Goal: Task Accomplishment & Management: Manage account settings

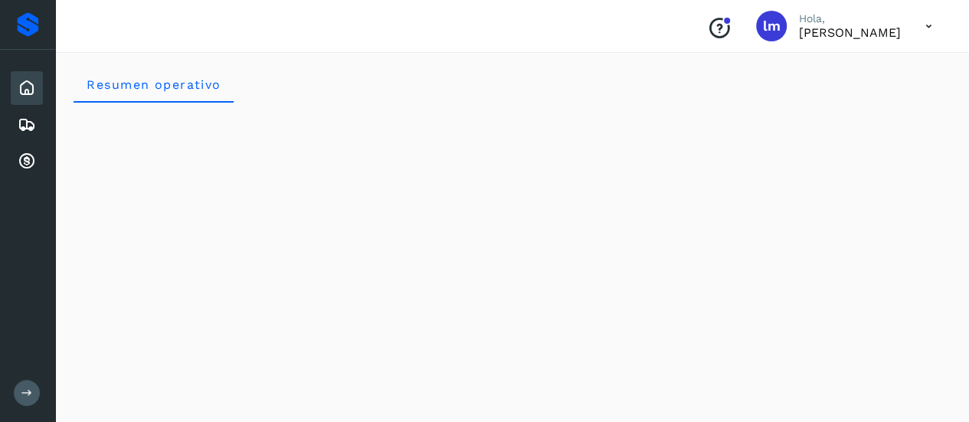
click at [611, 70] on div "Resumen operativo" at bounding box center [512, 84] width 877 height 37
click at [763, 26] on span "lm" at bounding box center [772, 26] width 18 height 0
drag, startPoint x: 800, startPoint y: 44, endPoint x: 820, endPoint y: 30, distance: 24.2
click at [800, 44] on div "Conoce nuestros beneficios lm Hola, [PERSON_NAME]" at bounding box center [512, 26] width 914 height 53
click at [821, 30] on p "[PERSON_NAME]" at bounding box center [850, 32] width 102 height 15
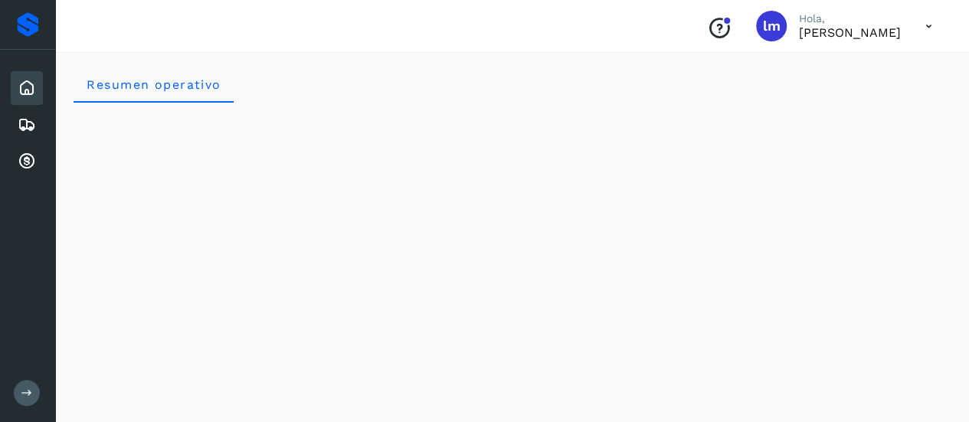
click at [927, 27] on icon at bounding box center [928, 26] width 31 height 31
click at [751, 33] on div at bounding box center [484, 211] width 969 height 422
click at [23, 156] on icon at bounding box center [27, 161] width 18 height 18
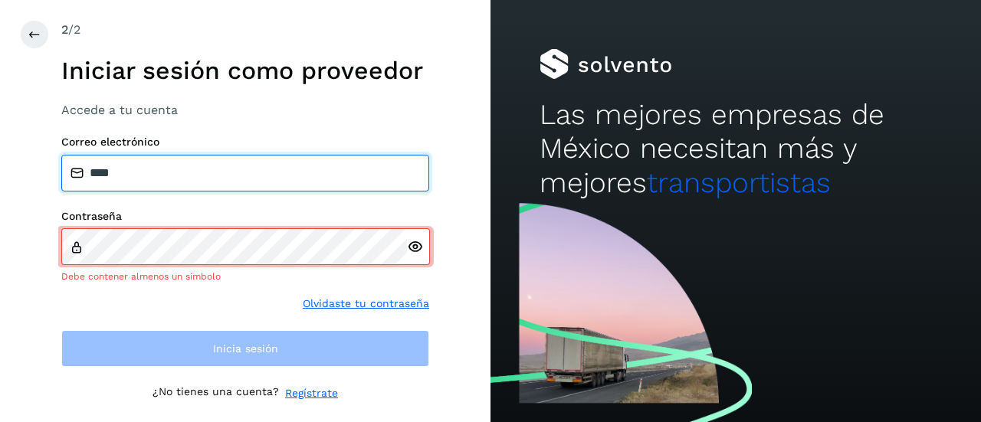
click at [182, 168] on input "****" at bounding box center [245, 173] width 368 height 37
type input "*"
type input "**********"
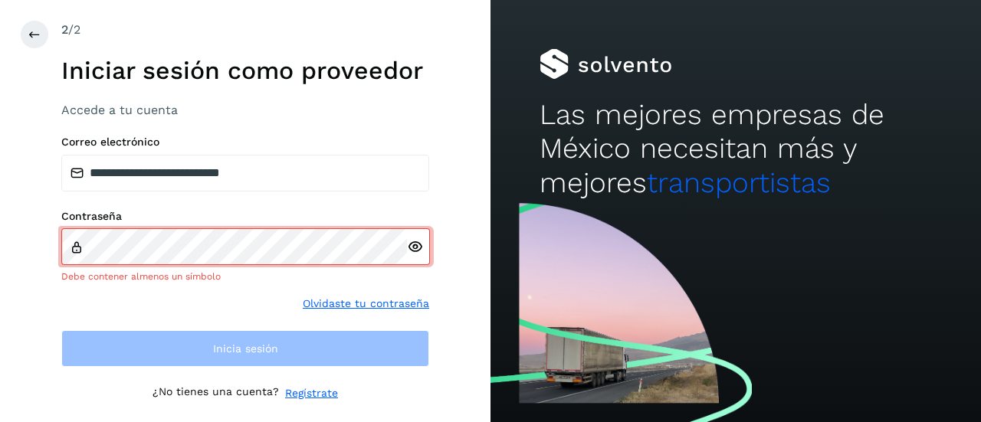
click at [414, 250] on icon at bounding box center [415, 247] width 16 height 16
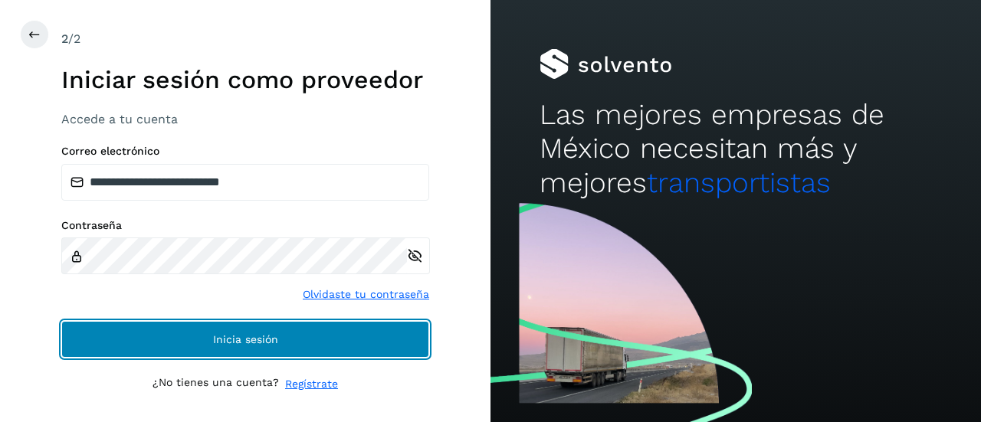
click at [395, 337] on button "Inicia sesión" at bounding box center [245, 339] width 368 height 37
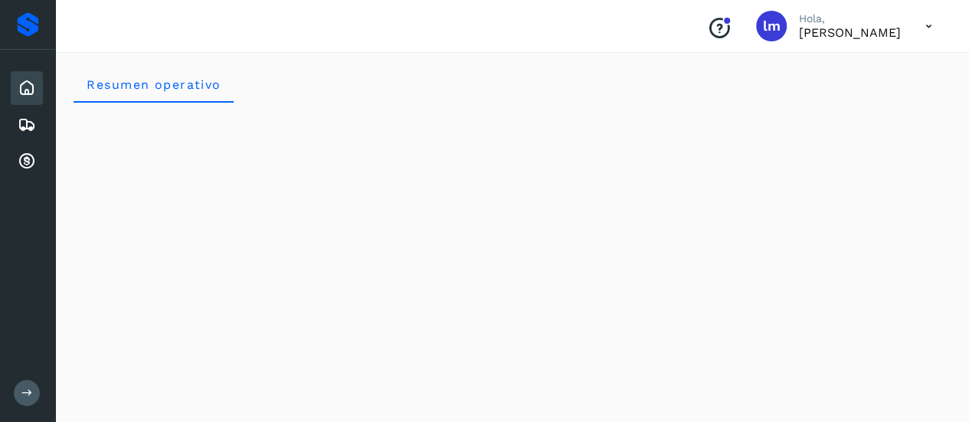
click at [929, 26] on icon at bounding box center [928, 26] width 31 height 31
click at [28, 160] on icon at bounding box center [27, 161] width 18 height 18
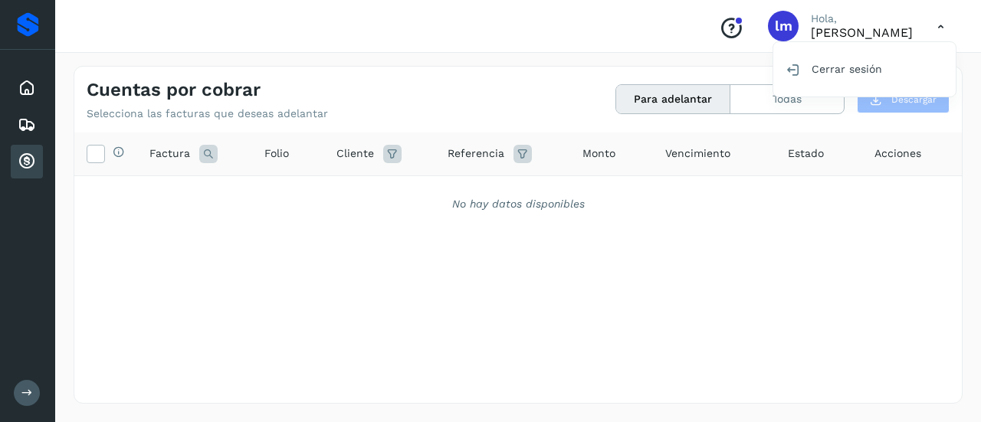
click at [766, 101] on div at bounding box center [490, 211] width 981 height 422
click at [817, 97] on button "Todas" at bounding box center [786, 99] width 113 height 28
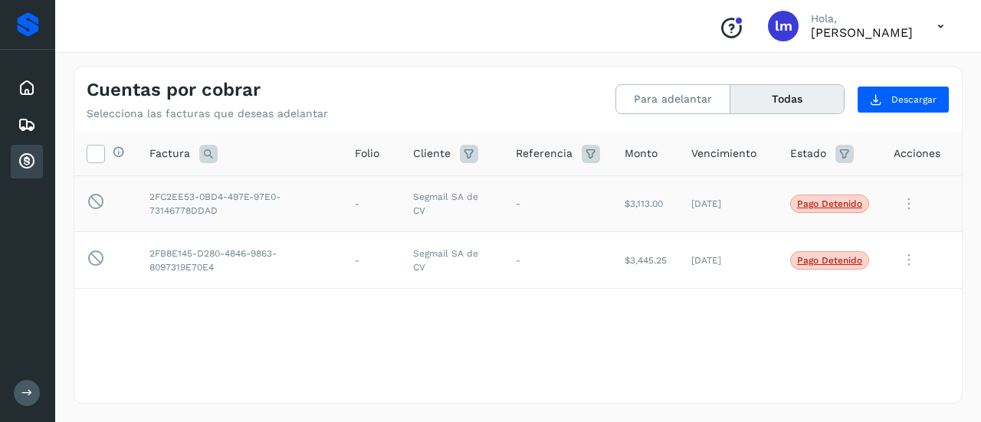
click at [909, 201] on icon at bounding box center [908, 203] width 31 height 31
click at [709, 310] on div at bounding box center [490, 211] width 981 height 422
